Goal: Use online tool/utility

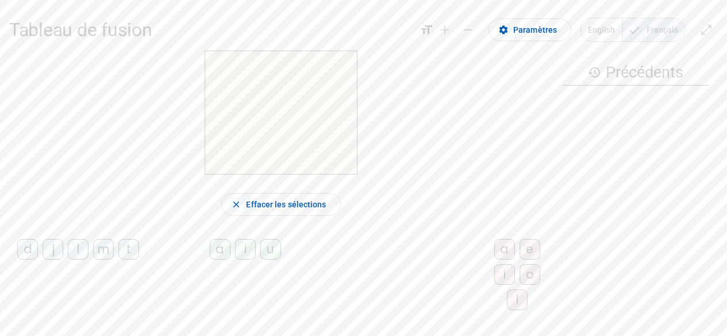
click at [36, 256] on div "d" at bounding box center [27, 249] width 21 height 21
click at [268, 260] on div "u" at bounding box center [270, 249] width 21 height 21
click at [118, 260] on div "t" at bounding box center [128, 249] width 21 height 21
click at [210, 259] on div "a" at bounding box center [220, 249] width 21 height 21
click at [520, 259] on div "e" at bounding box center [530, 249] width 21 height 21
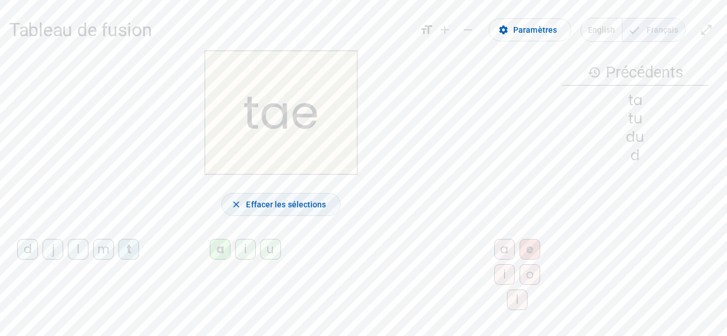
click at [287, 208] on span "Effacer les sélections" at bounding box center [286, 205] width 80 height 14
click at [118, 260] on div "t" at bounding box center [128, 249] width 21 height 21
click at [520, 256] on div "e" at bounding box center [530, 249] width 21 height 21
click at [63, 255] on div "j" at bounding box center [53, 249] width 21 height 21
click at [114, 258] on div "m" at bounding box center [103, 249] width 21 height 21
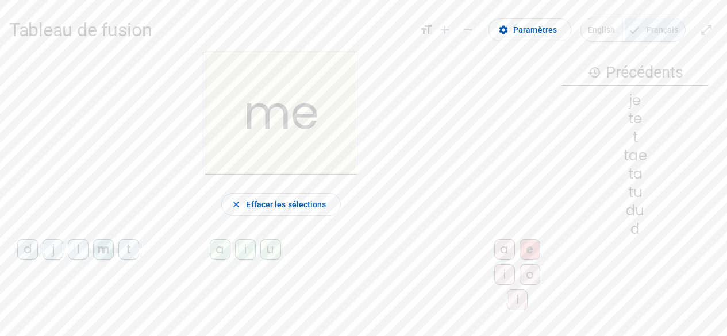
click at [210, 254] on div "a" at bounding box center [220, 249] width 21 height 21
click at [312, 211] on span "Effacer les sélections" at bounding box center [286, 205] width 80 height 14
click at [114, 256] on div "m" at bounding box center [103, 249] width 21 height 21
click at [210, 258] on div "a" at bounding box center [220, 249] width 21 height 21
click at [507, 307] on div "l" at bounding box center [517, 300] width 21 height 21
